Goal: Transaction & Acquisition: Purchase product/service

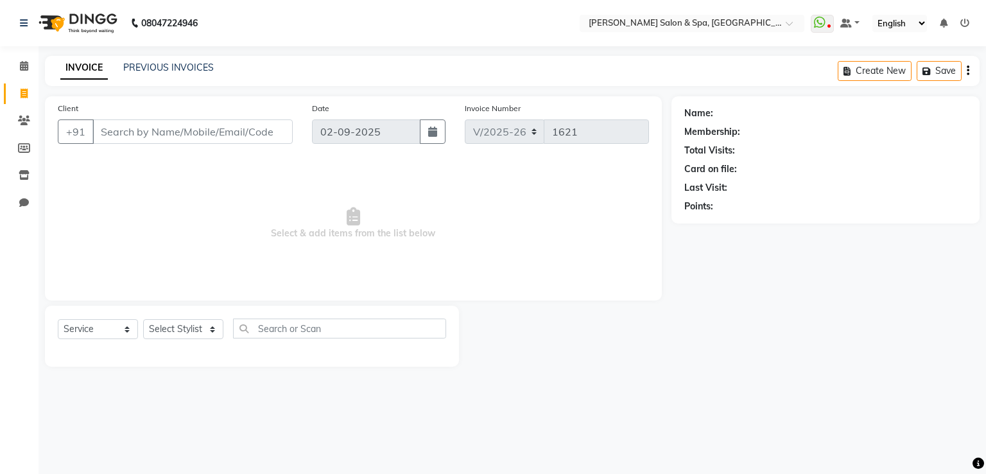
select select "67"
select select "service"
click at [201, 332] on select "Select Stylist [PERSON_NAME] Receptionist [PERSON_NAME] [PERSON_NAME]" at bounding box center [183, 329] width 80 height 20
select select "2482"
click at [143, 320] on select "Select Stylist [PERSON_NAME] Receptionist [PERSON_NAME] [PERSON_NAME]" at bounding box center [183, 329] width 80 height 20
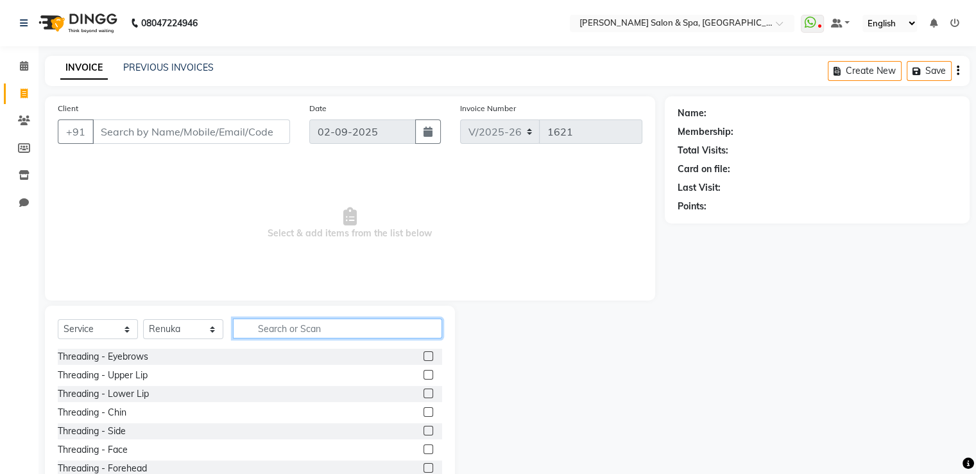
click at [264, 327] on input "text" at bounding box center [337, 328] width 209 height 20
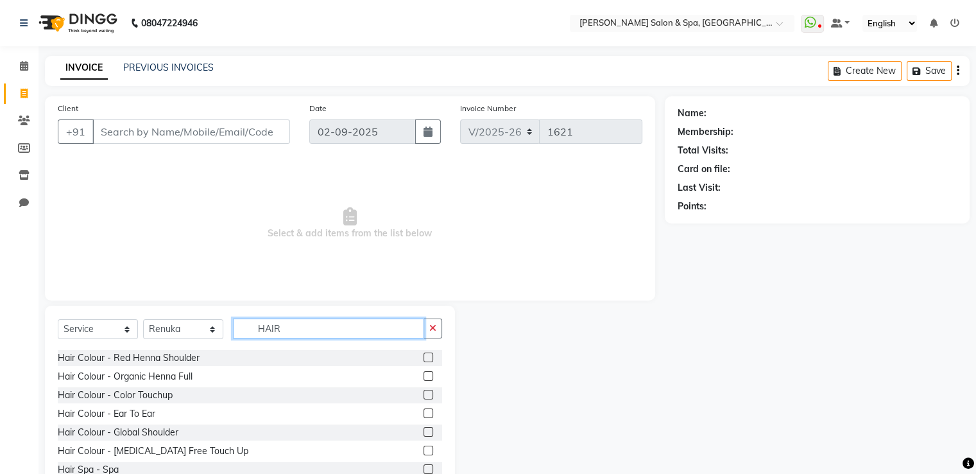
scroll to position [336, 0]
type input "HAIR"
click at [424, 448] on label at bounding box center [429, 449] width 10 height 10
click at [424, 448] on input "checkbox" at bounding box center [428, 449] width 8 height 8
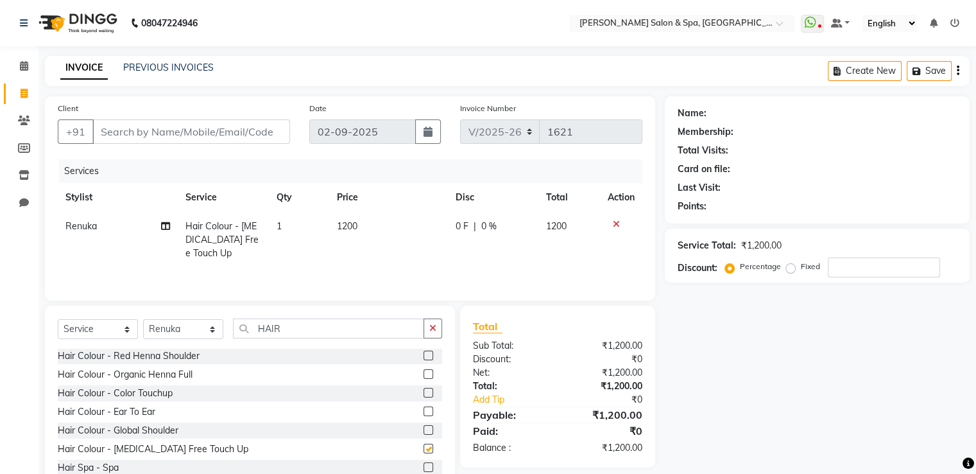
checkbox input "false"
click at [345, 216] on td "1200" at bounding box center [388, 240] width 119 height 56
select select "2482"
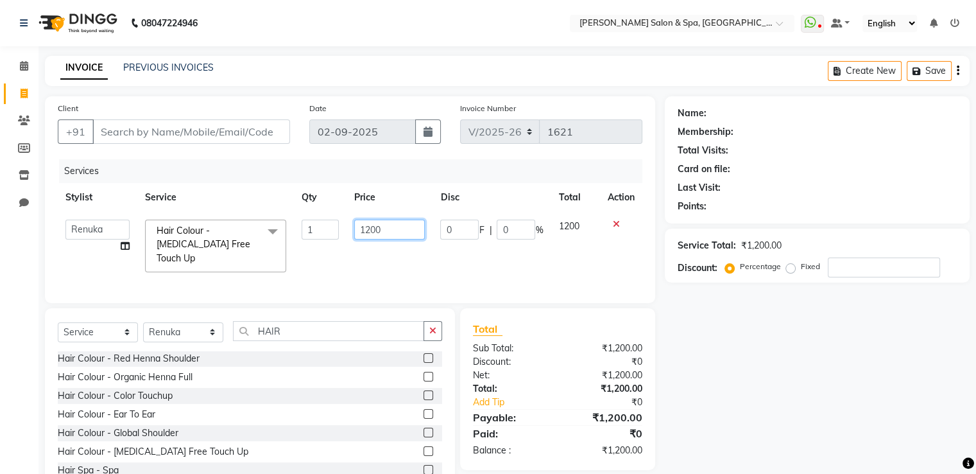
click at [392, 236] on input "1200" at bounding box center [389, 230] width 71 height 20
type input "1000"
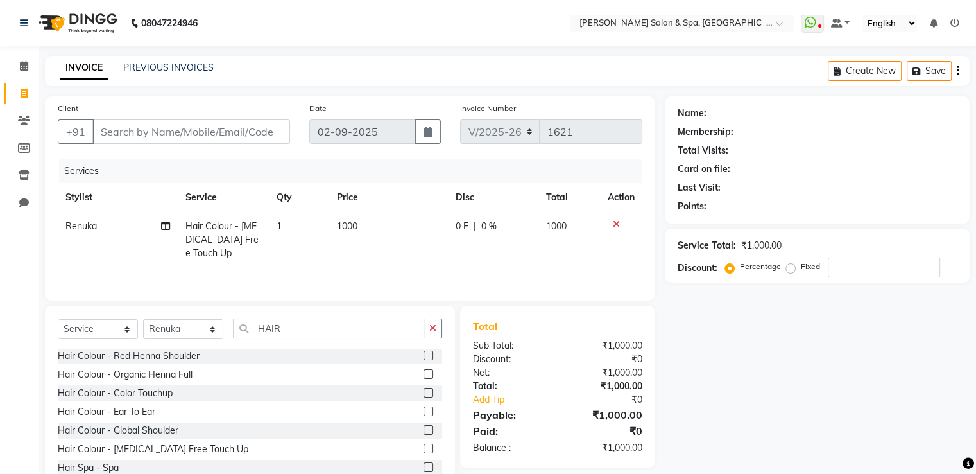
click at [405, 259] on td "1000" at bounding box center [388, 240] width 119 height 56
select select "2482"
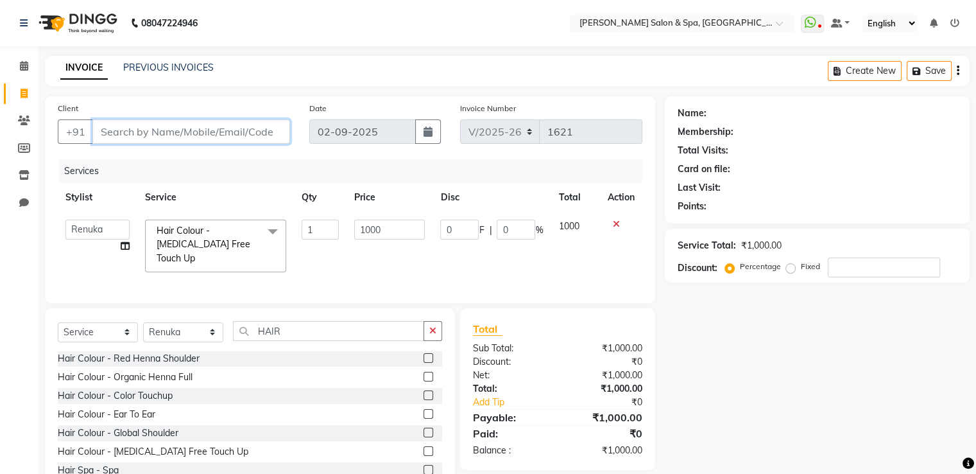
click at [262, 132] on input "Client" at bounding box center [191, 131] width 198 height 24
type input "9"
type input "0"
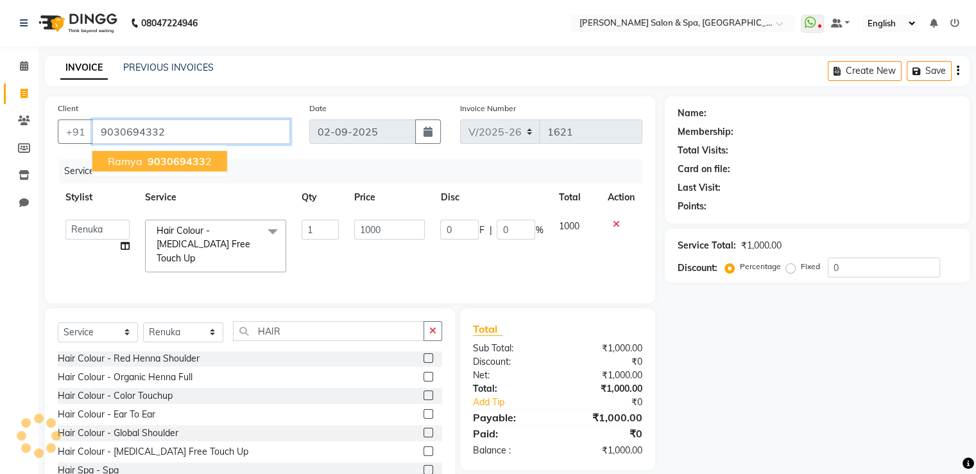
type input "9030694332"
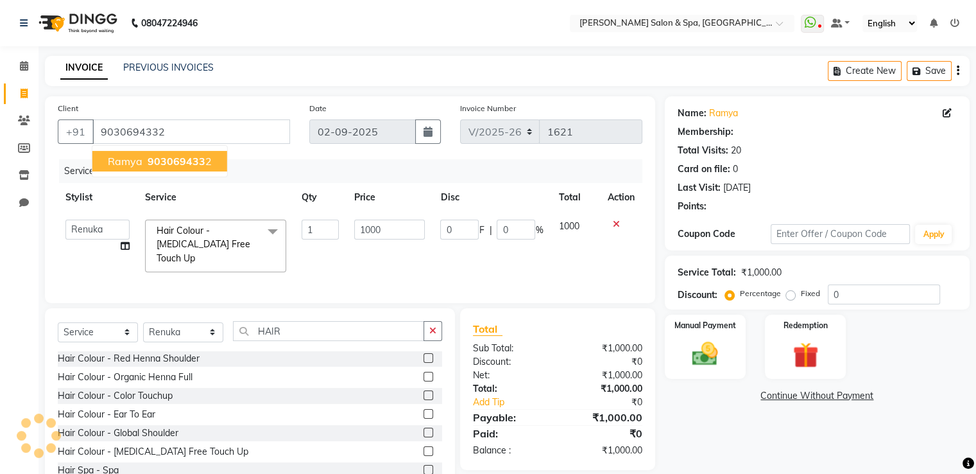
type input "200"
type input "20"
select select "1: Object"
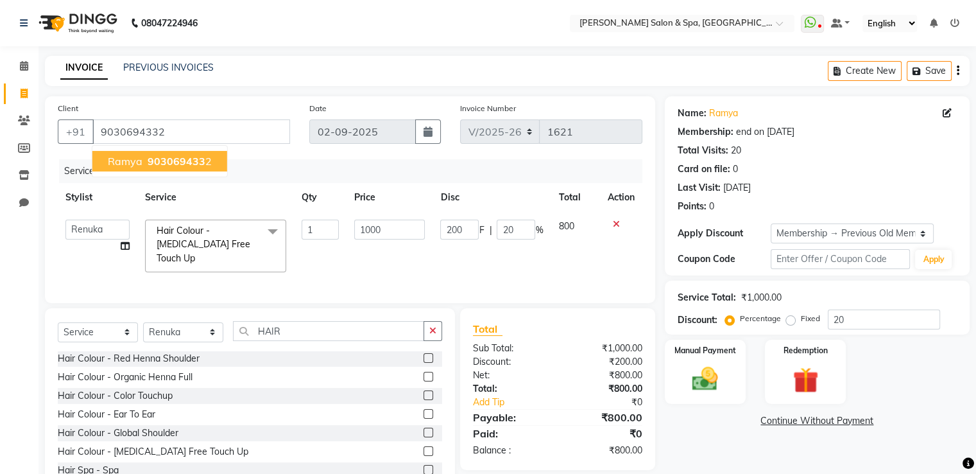
click at [202, 166] on ngb-highlight "903069433 2" at bounding box center [178, 161] width 67 height 13
type input "0"
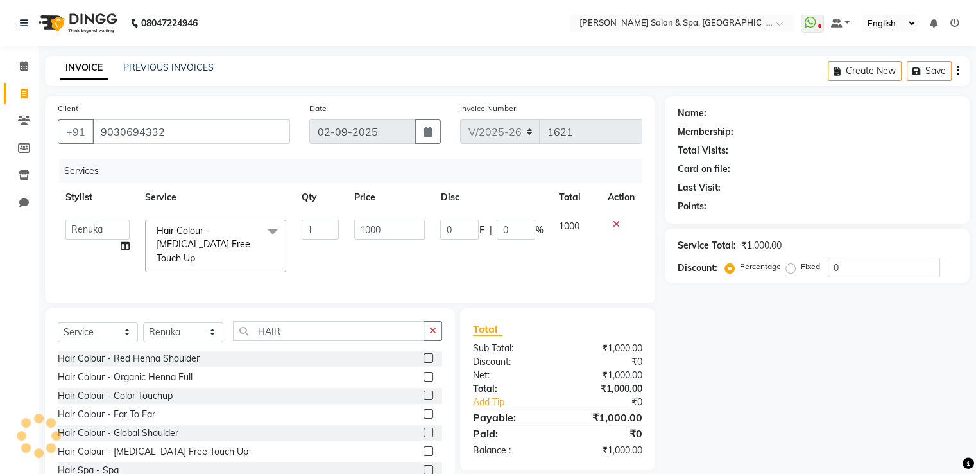
type input "200"
type input "20"
select select "1: Object"
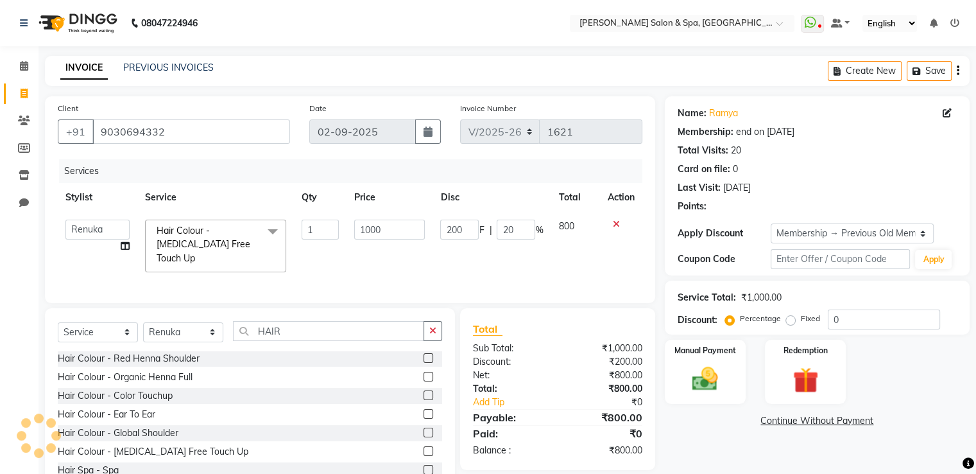
type input "20"
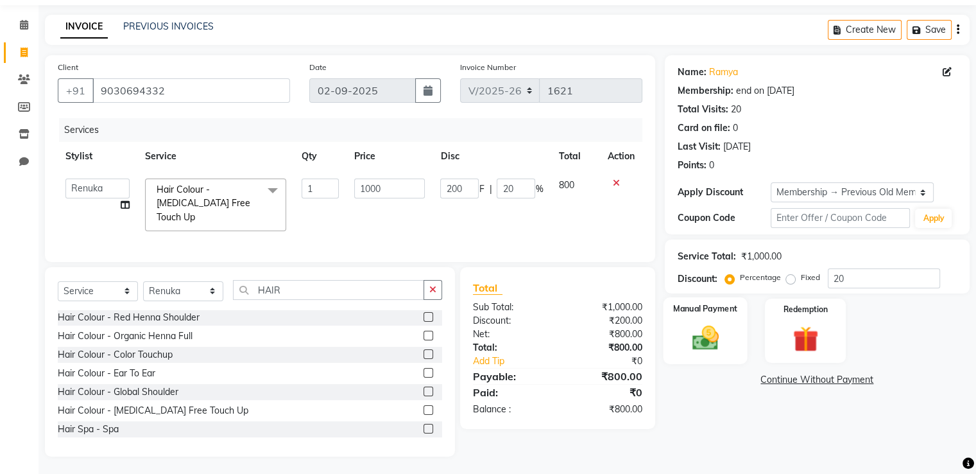
click at [716, 336] on img at bounding box center [705, 338] width 43 height 31
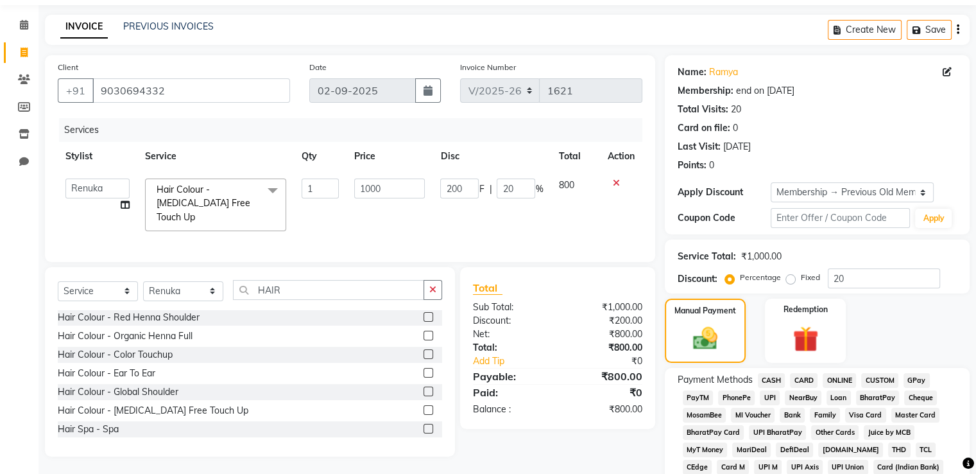
click at [917, 381] on span "GPay" at bounding box center [917, 380] width 26 height 15
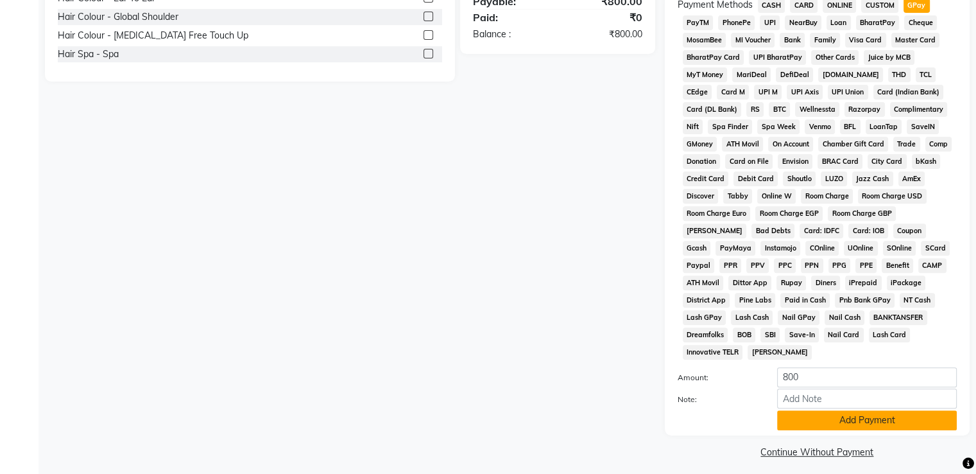
click at [877, 414] on button "Add Payment" at bounding box center [867, 420] width 180 height 20
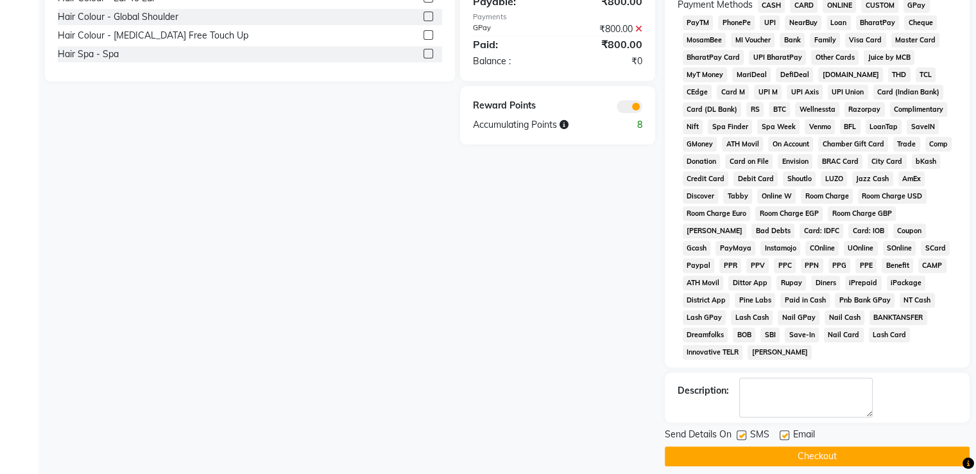
click at [870, 446] on button "Checkout" at bounding box center [817, 456] width 305 height 20
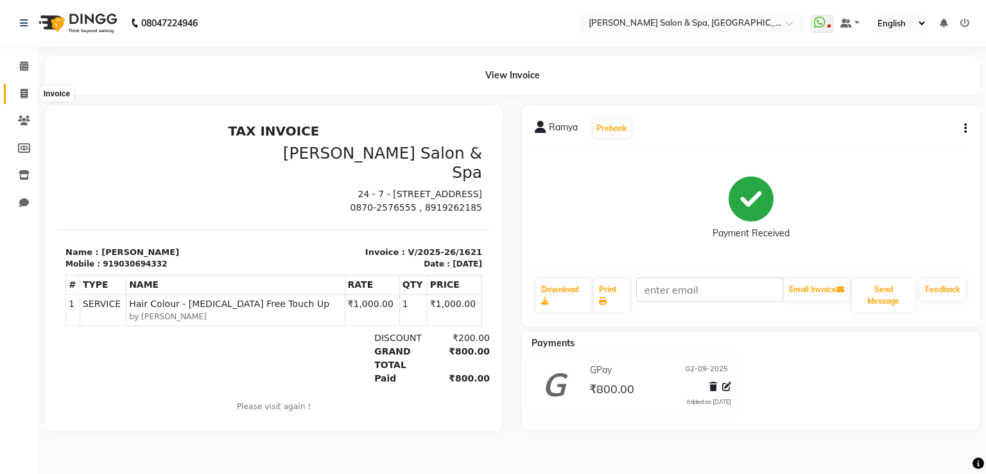
click at [21, 90] on icon at bounding box center [24, 94] width 7 height 10
select select "service"
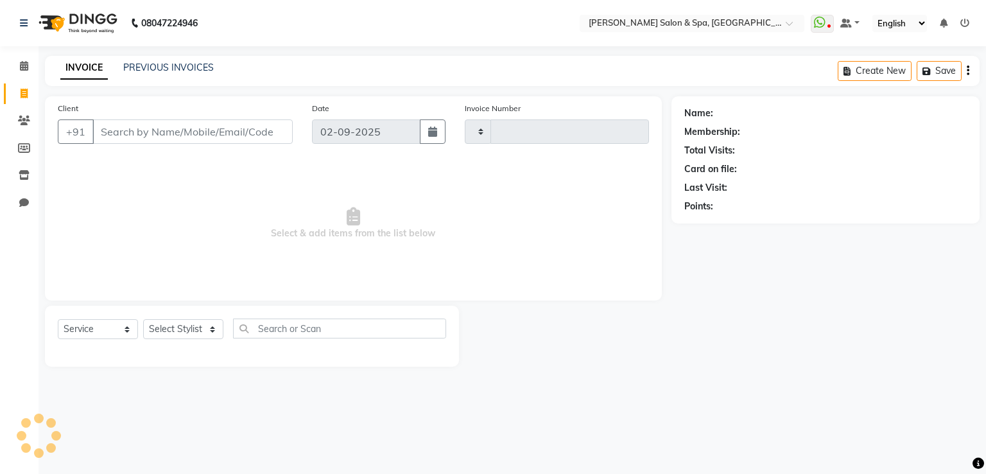
type input "1622"
select select "67"
